Goal: Task Accomplishment & Management: Use online tool/utility

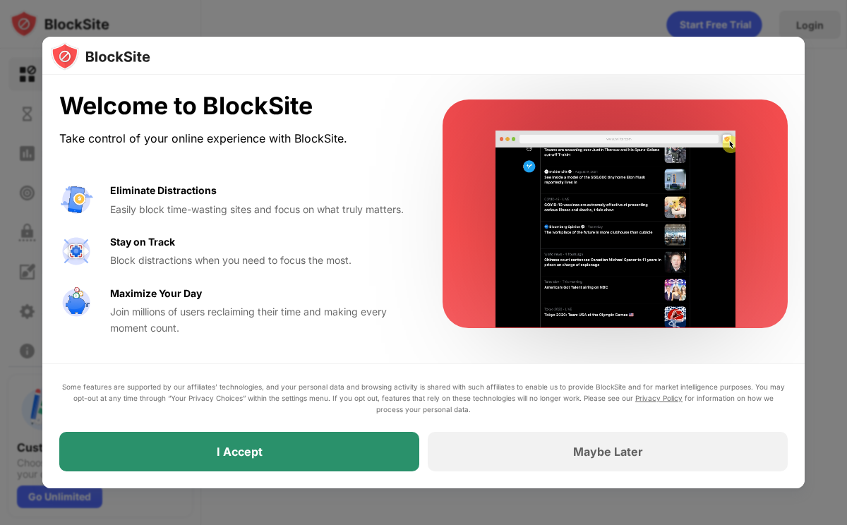
click at [360, 466] on div "I Accept" at bounding box center [239, 452] width 360 height 40
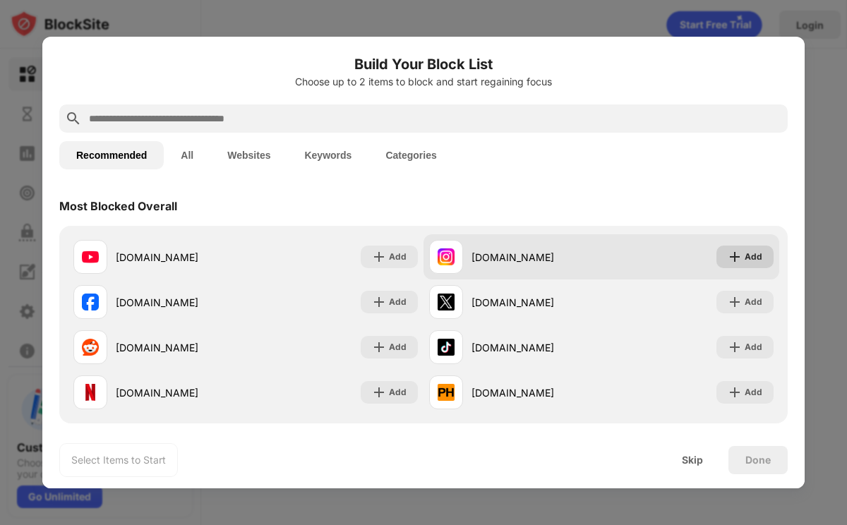
click at [750, 262] on div "Add" at bounding box center [754, 257] width 18 height 14
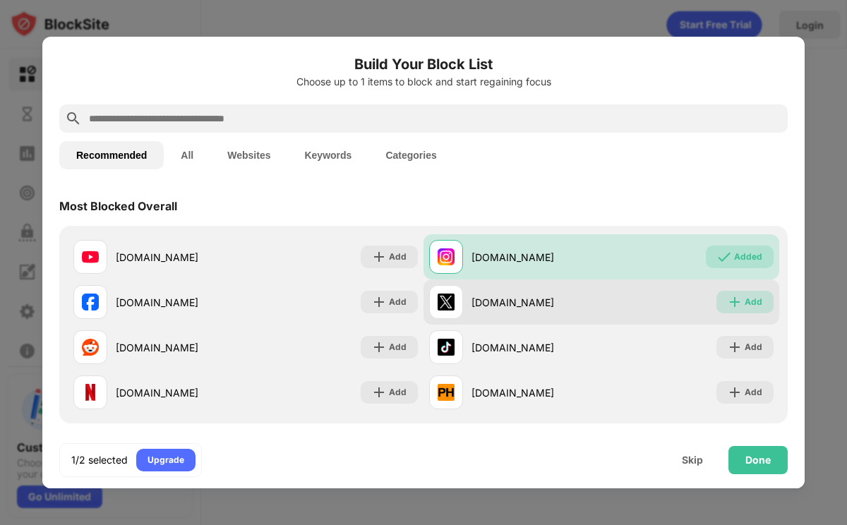
click at [744, 304] on div "Add" at bounding box center [745, 302] width 57 height 23
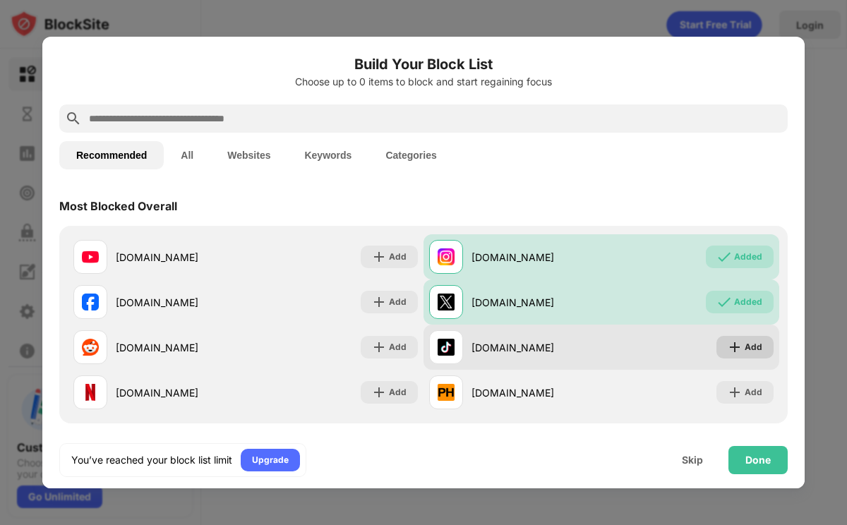
click at [744, 345] on div "Add" at bounding box center [745, 347] width 57 height 23
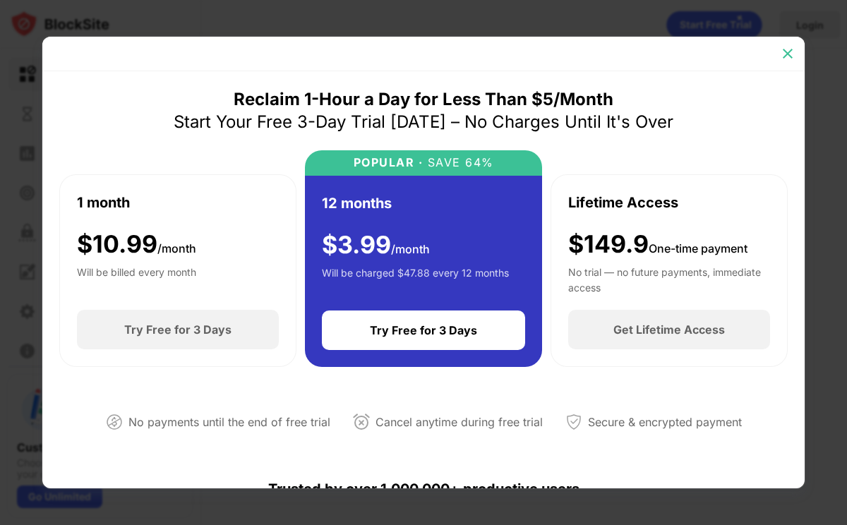
click at [787, 53] on img at bounding box center [788, 54] width 14 height 14
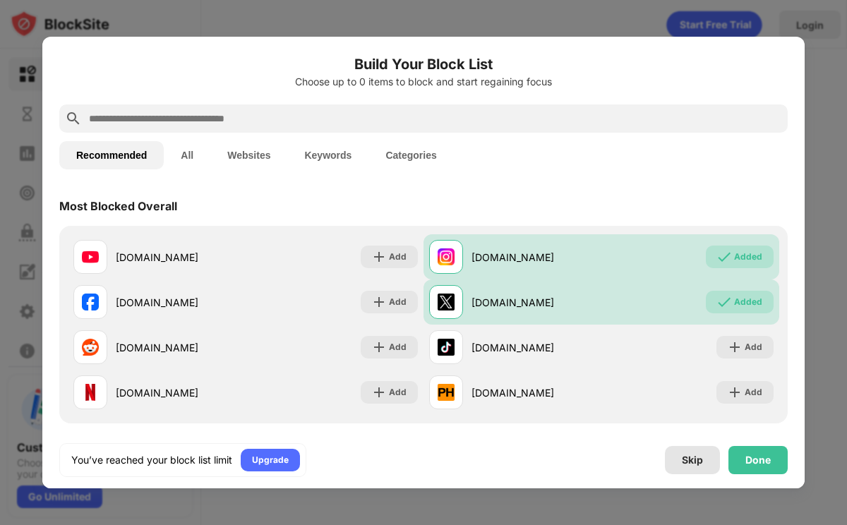
click at [696, 466] on div "Skip" at bounding box center [692, 460] width 55 height 28
